Goal: Task Accomplishment & Management: Manage account settings

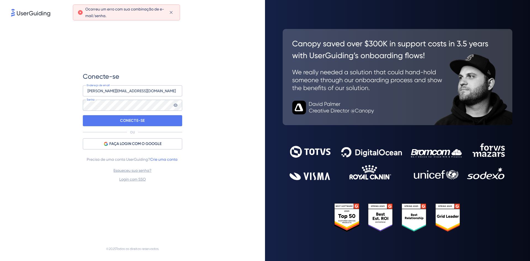
click at [174, 105] on icon at bounding box center [175, 105] width 4 height 4
click at [221, 124] on div "Conecte-se [EMAIL_ADDRESS][DOMAIN_NAME] Endereço de email Senha CONECTE-SE OU F…" at bounding box center [132, 127] width 243 height 219
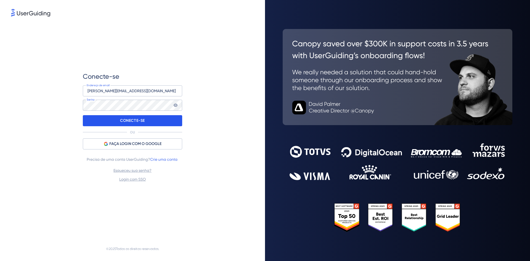
click at [168, 120] on div "CONECTE-SE" at bounding box center [132, 120] width 99 height 11
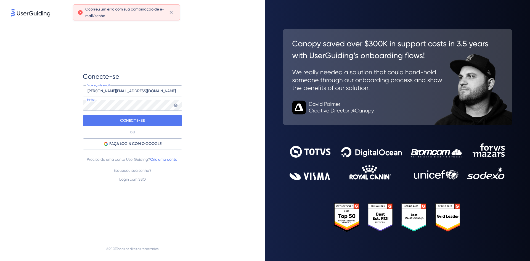
click at [176, 106] on icon at bounding box center [175, 105] width 4 height 4
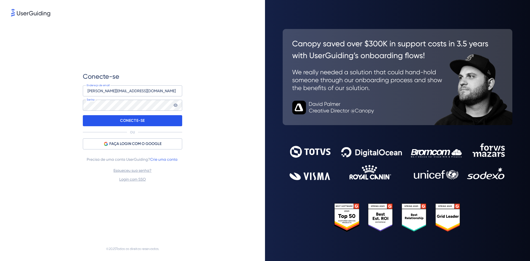
click at [178, 123] on div "CONECTE-SE" at bounding box center [132, 120] width 99 height 11
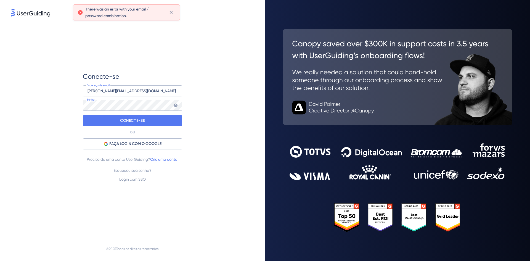
click at [177, 107] on icon at bounding box center [175, 105] width 4 height 4
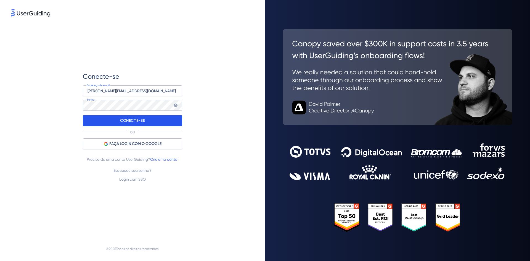
click at [142, 123] on p "CONECTE-SE" at bounding box center [132, 120] width 25 height 9
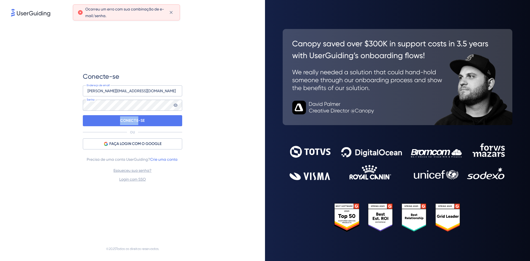
click at [177, 105] on icon at bounding box center [176, 105] width 4 height 3
